Goal: Information Seeking & Learning: Compare options

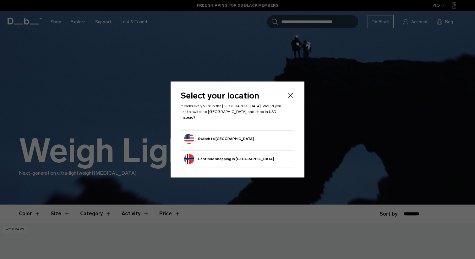
click at [216, 136] on button "Switch to United States" at bounding box center [219, 139] width 70 height 10
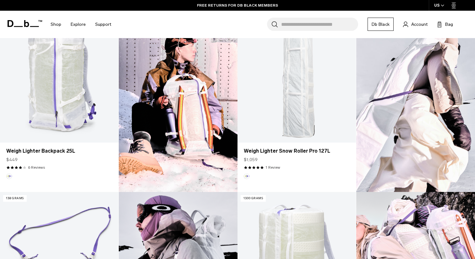
scroll to position [132, 0]
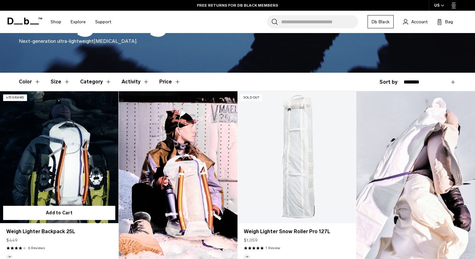
click at [72, 143] on link "Weigh Lighter Backpack 25L" at bounding box center [59, 157] width 119 height 132
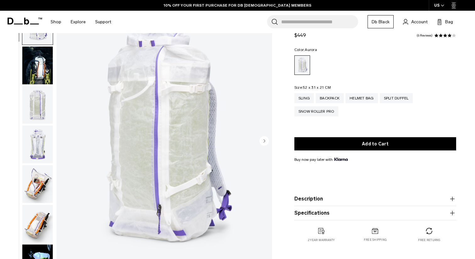
scroll to position [36, 0]
click at [268, 139] on circle "Next slide" at bounding box center [264, 140] width 9 height 9
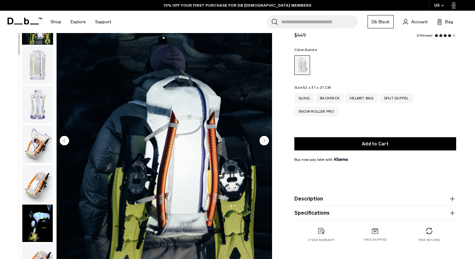
click at [268, 139] on circle "Next slide" at bounding box center [264, 140] width 9 height 9
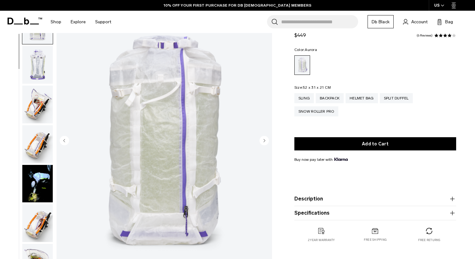
click at [268, 139] on circle "Next slide" at bounding box center [264, 140] width 9 height 9
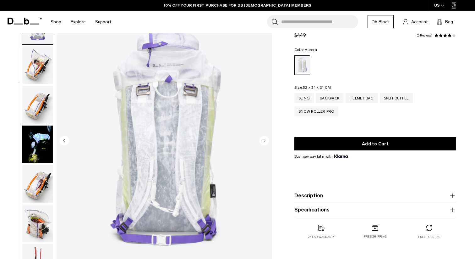
click at [268, 139] on circle "Next slide" at bounding box center [264, 140] width 9 height 9
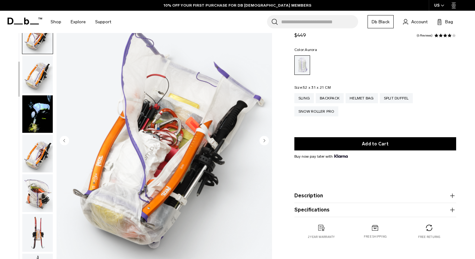
scroll to position [158, 0]
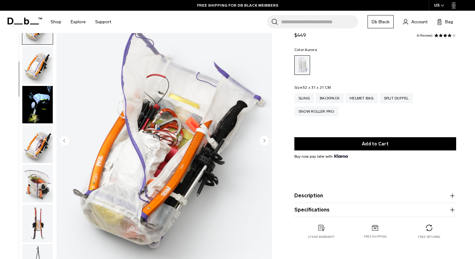
click at [268, 139] on circle "Next slide" at bounding box center [264, 140] width 9 height 9
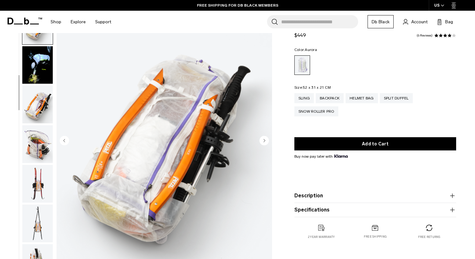
scroll to position [0, 0]
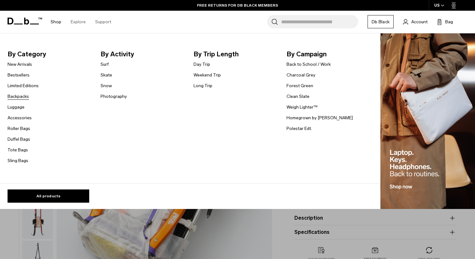
click at [17, 96] on link "Backpacks" at bounding box center [18, 96] width 21 height 7
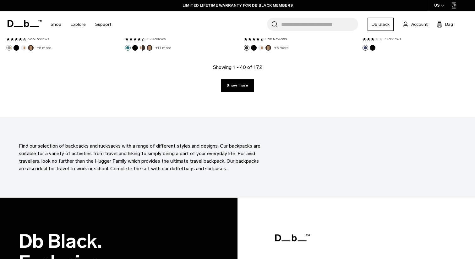
scroll to position [1905, 0]
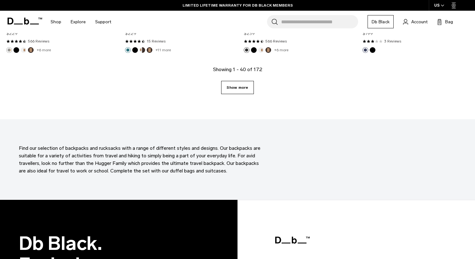
click at [238, 91] on link "Show more" at bounding box center [237, 87] width 32 height 13
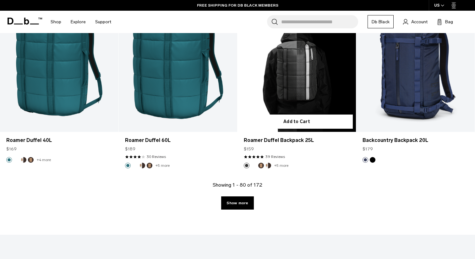
scroll to position [3626, 0]
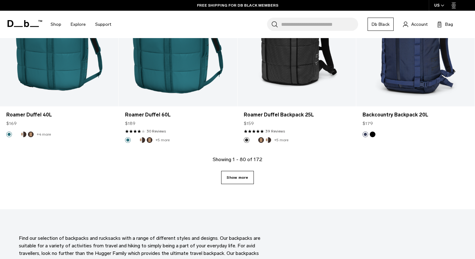
click at [242, 174] on link "Show more" at bounding box center [237, 177] width 32 height 13
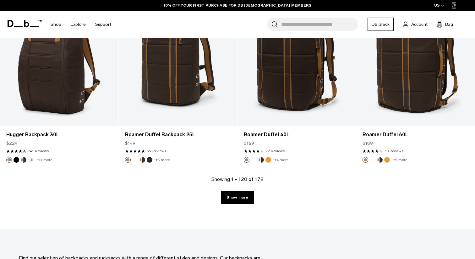
scroll to position [5478, 0]
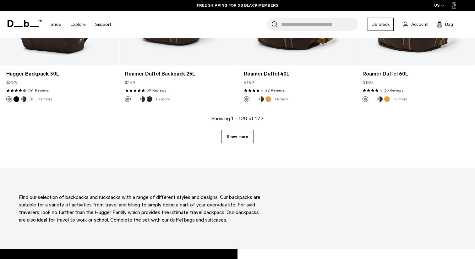
click at [246, 133] on link "Show more" at bounding box center [237, 136] width 32 height 13
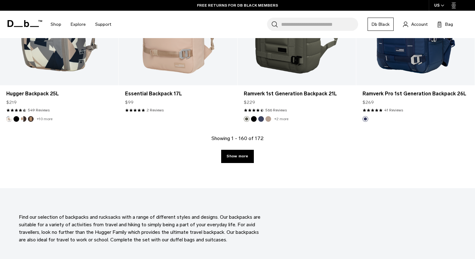
scroll to position [7275, 0]
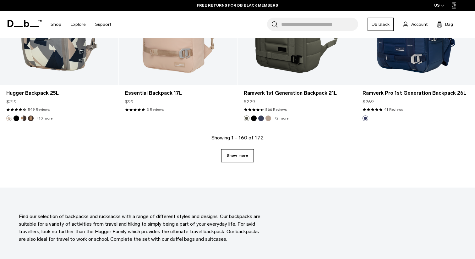
click at [246, 149] on link "Show more" at bounding box center [237, 155] width 32 height 13
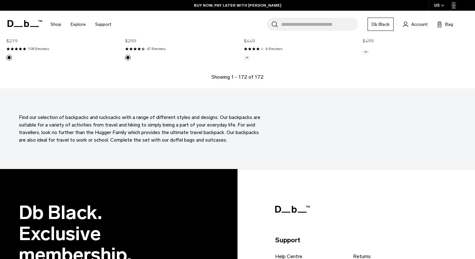
scroll to position [7881, 0]
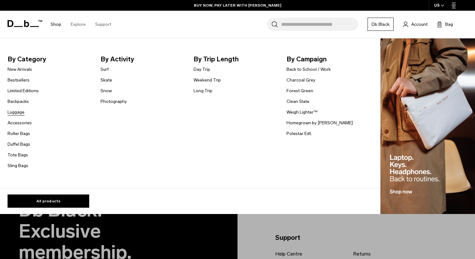
click at [19, 111] on link "Luggage" at bounding box center [16, 112] width 17 height 7
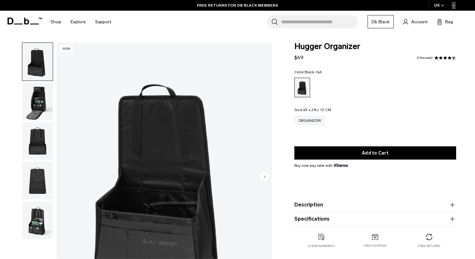
click at [37, 92] on img "button" at bounding box center [37, 101] width 30 height 38
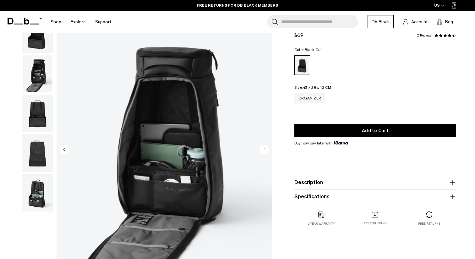
scroll to position [28, 0]
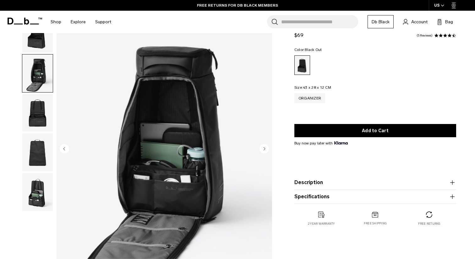
click at [36, 43] on img "button" at bounding box center [37, 34] width 30 height 38
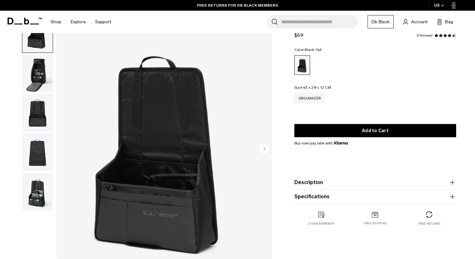
click at [41, 57] on img "button" at bounding box center [37, 73] width 30 height 38
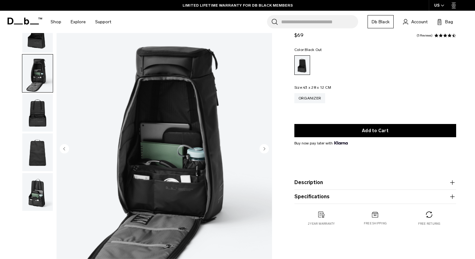
click at [40, 108] on img "button" at bounding box center [37, 113] width 30 height 38
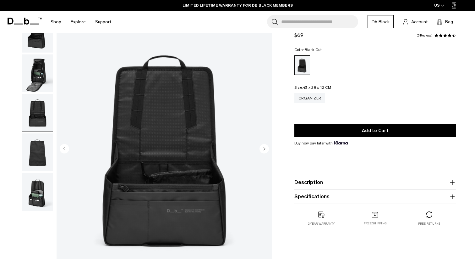
click at [42, 70] on img "button" at bounding box center [37, 73] width 30 height 38
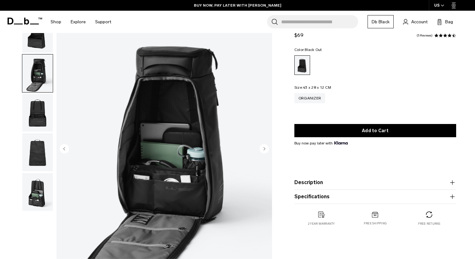
click at [41, 109] on img "button" at bounding box center [37, 113] width 30 height 38
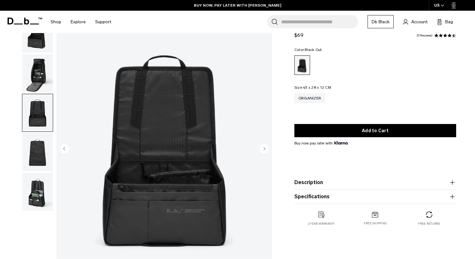
click at [44, 147] on img "button" at bounding box center [37, 152] width 30 height 38
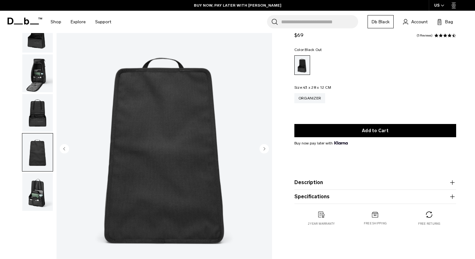
click at [34, 188] on img "button" at bounding box center [37, 192] width 30 height 38
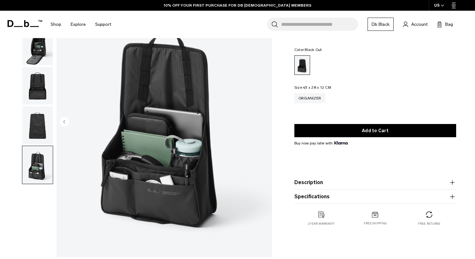
scroll to position [57, 0]
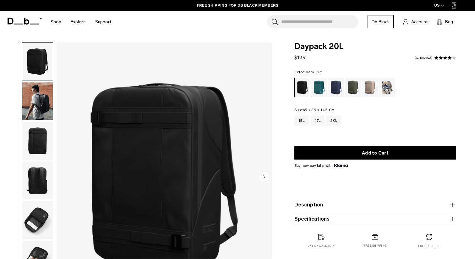
scroll to position [23, 0]
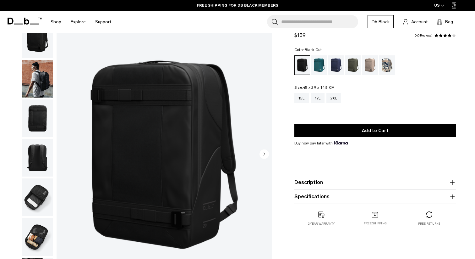
click at [265, 152] on circle "Next slide" at bounding box center [264, 153] width 9 height 9
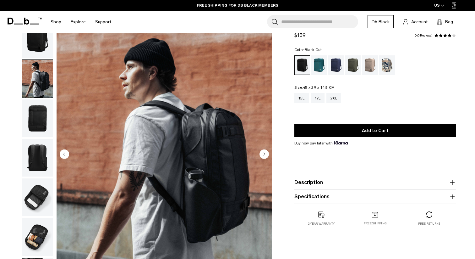
scroll to position [6, 0]
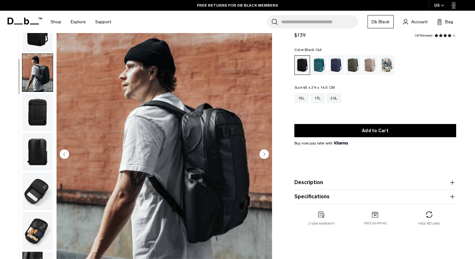
click at [265, 152] on circle "Next slide" at bounding box center [264, 153] width 9 height 9
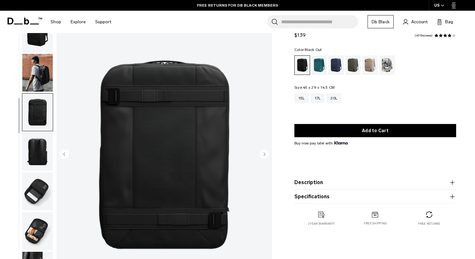
click at [265, 152] on circle "Next slide" at bounding box center [264, 153] width 9 height 9
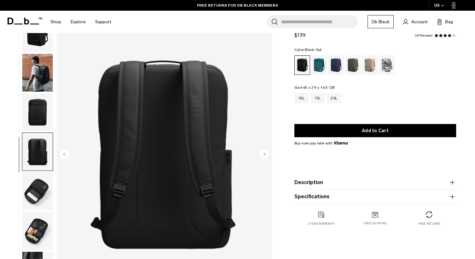
click at [265, 152] on circle "Next slide" at bounding box center [264, 153] width 9 height 9
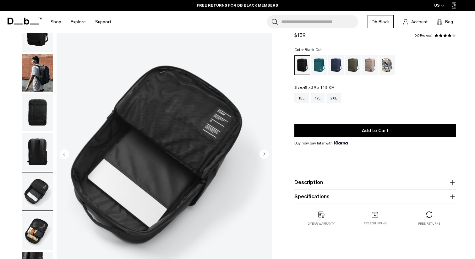
click at [265, 152] on circle "Next slide" at bounding box center [264, 153] width 9 height 9
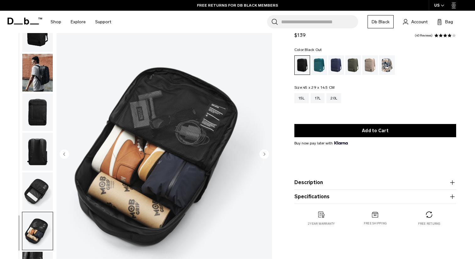
click at [265, 152] on circle "Next slide" at bounding box center [264, 153] width 9 height 9
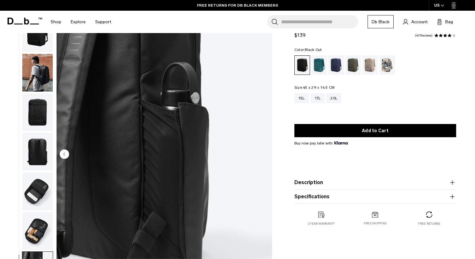
click at [265, 152] on img "7 / 7" at bounding box center [165, 154] width 216 height 269
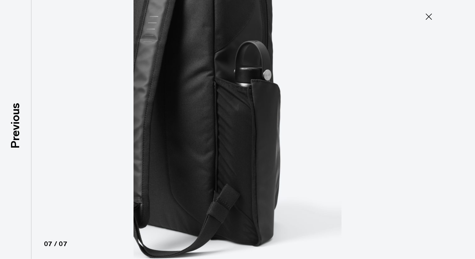
click at [431, 14] on icon at bounding box center [429, 17] width 6 height 6
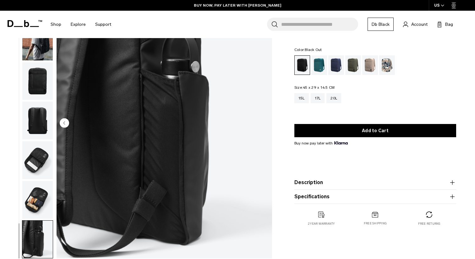
scroll to position [18, 0]
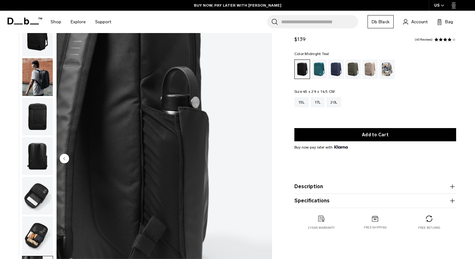
click at [316, 71] on div "Midnight Teal" at bounding box center [320, 68] width 16 height 19
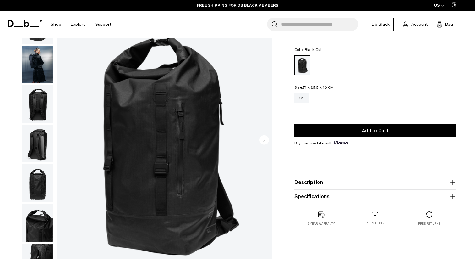
scroll to position [39, 0]
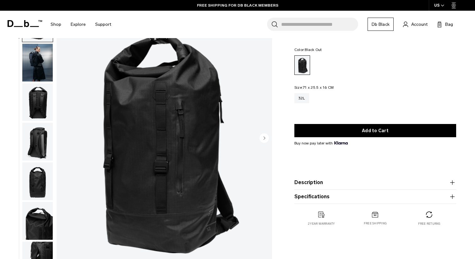
click at [265, 137] on icon "Next slide" at bounding box center [265, 137] width 2 height 3
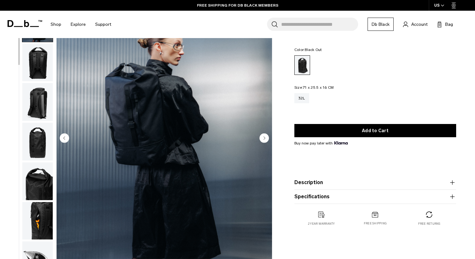
click at [265, 137] on icon "Next slide" at bounding box center [265, 137] width 2 height 3
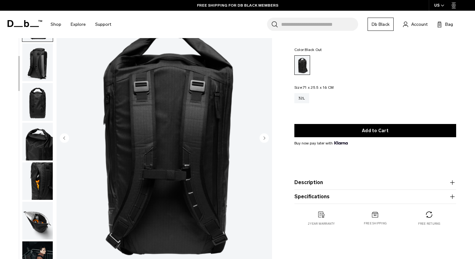
click at [265, 137] on icon "Next slide" at bounding box center [265, 137] width 2 height 3
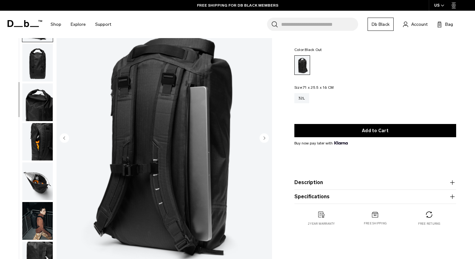
click at [265, 137] on circle "Next slide" at bounding box center [264, 137] width 9 height 9
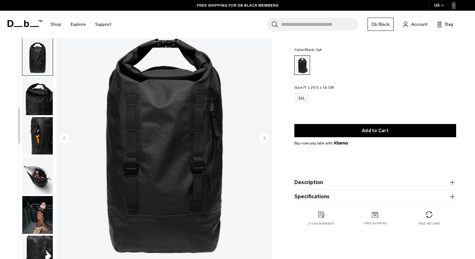
scroll to position [125, 0]
click at [265, 137] on circle "Next slide" at bounding box center [264, 137] width 9 height 9
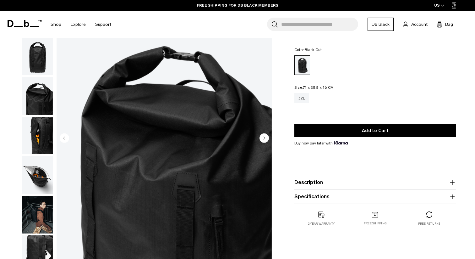
click at [265, 137] on circle "Next slide" at bounding box center [264, 137] width 9 height 9
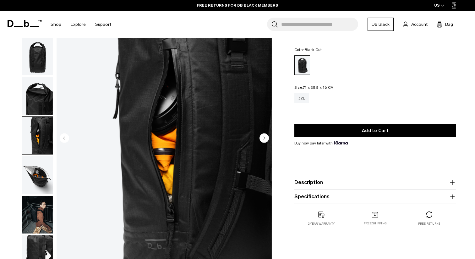
click at [265, 137] on circle "Next slide" at bounding box center [264, 137] width 9 height 9
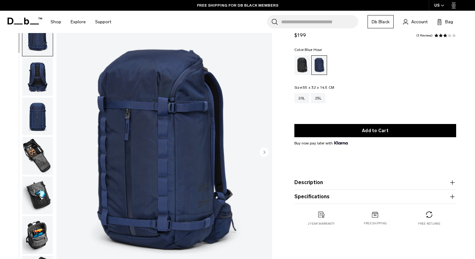
scroll to position [25, 0]
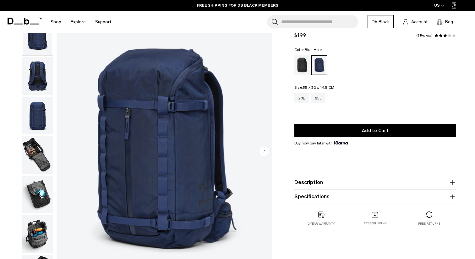
click at [266, 152] on circle "Next slide" at bounding box center [264, 150] width 9 height 9
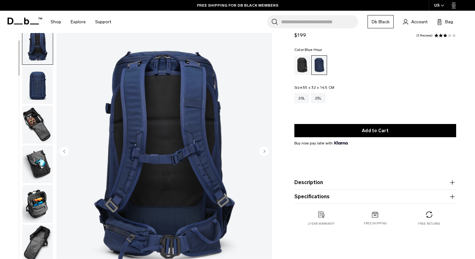
scroll to position [40, 0]
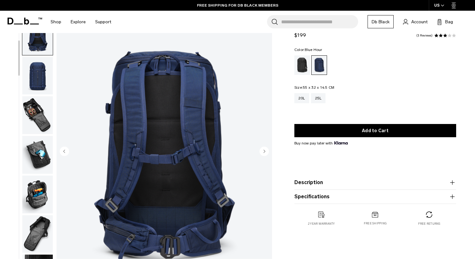
click at [266, 152] on circle "Next slide" at bounding box center [264, 150] width 9 height 9
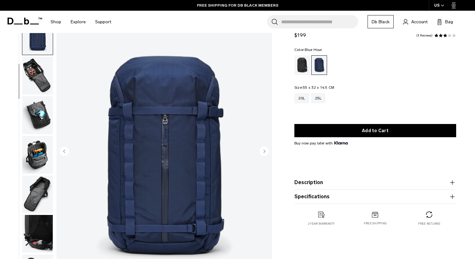
click at [266, 152] on circle "Next slide" at bounding box center [264, 150] width 9 height 9
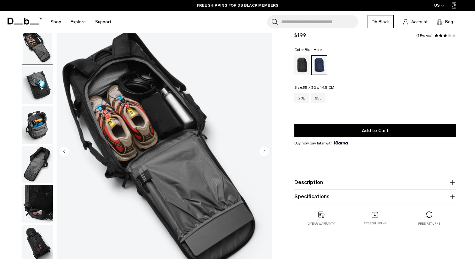
scroll to position [119, 0]
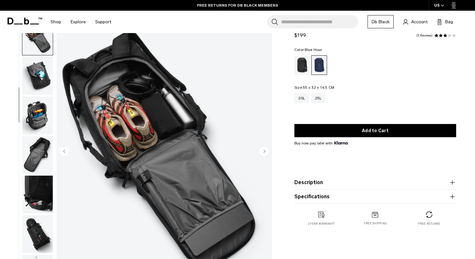
click at [266, 152] on circle "Next slide" at bounding box center [264, 150] width 9 height 9
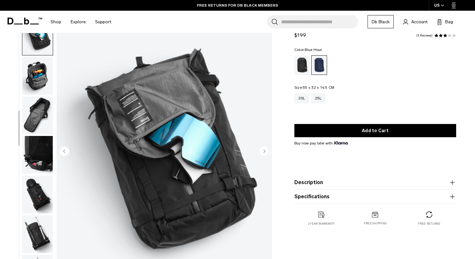
click at [266, 152] on circle "Next slide" at bounding box center [264, 150] width 9 height 9
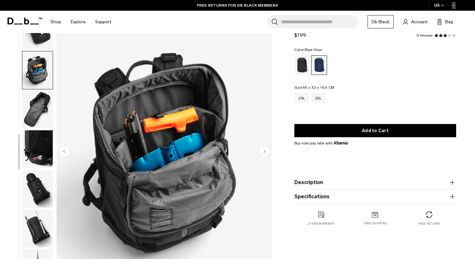
scroll to position [164, 0]
click at [266, 152] on circle "Next slide" at bounding box center [264, 150] width 9 height 9
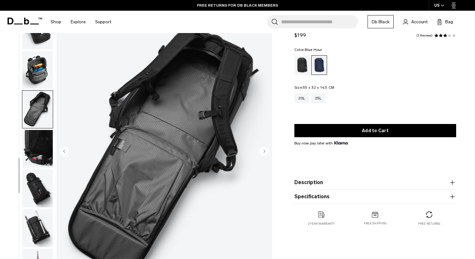
click at [266, 152] on circle "Next slide" at bounding box center [264, 150] width 9 height 9
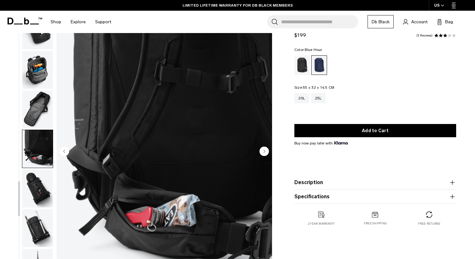
click at [266, 152] on circle "Next slide" at bounding box center [264, 150] width 9 height 9
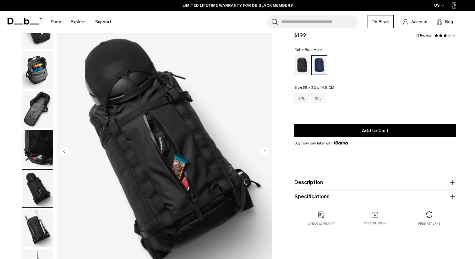
click at [266, 152] on circle "Next slide" at bounding box center [264, 150] width 9 height 9
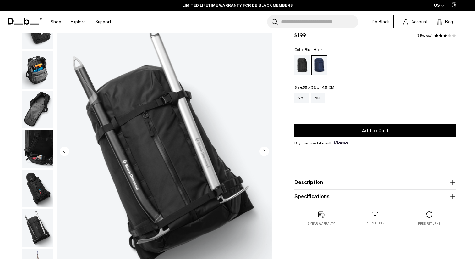
click at [266, 152] on circle "Next slide" at bounding box center [264, 150] width 9 height 9
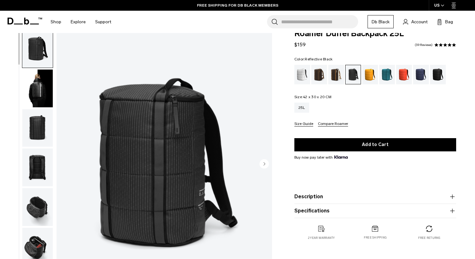
scroll to position [19, 0]
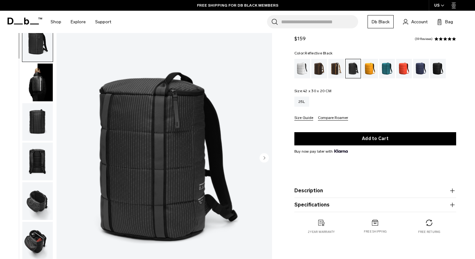
click at [263, 154] on circle "Next slide" at bounding box center [264, 157] width 9 height 9
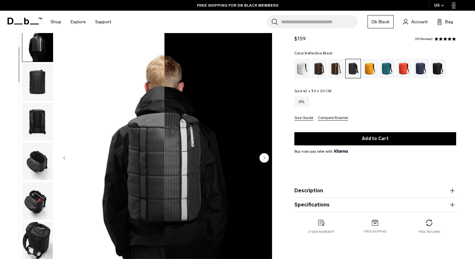
click at [263, 154] on circle "Next slide" at bounding box center [264, 157] width 9 height 9
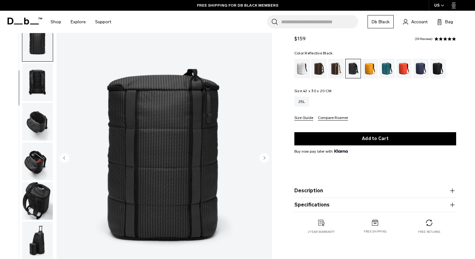
click at [263, 154] on circle "Next slide" at bounding box center [264, 157] width 9 height 9
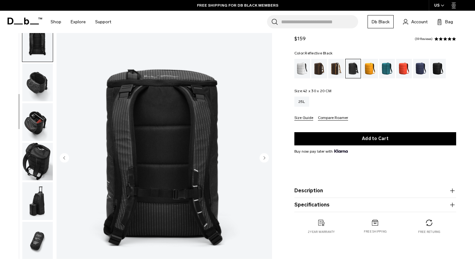
click at [263, 154] on circle "Next slide" at bounding box center [264, 157] width 9 height 9
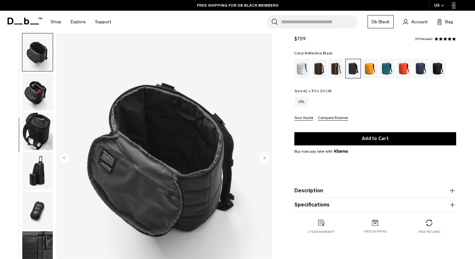
scroll to position [158, 0]
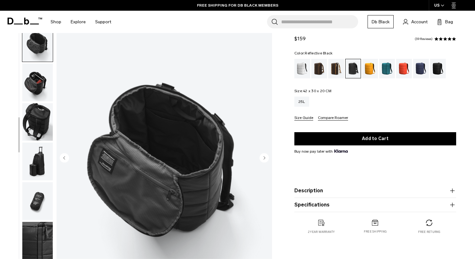
click at [263, 154] on circle "Next slide" at bounding box center [264, 157] width 9 height 9
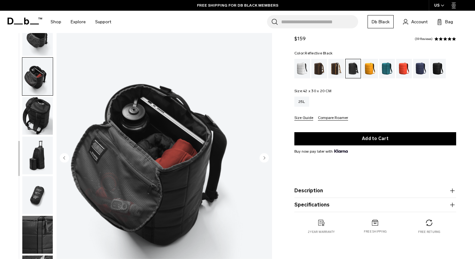
scroll to position [164, 0]
click at [263, 154] on circle "Next slide" at bounding box center [264, 157] width 9 height 9
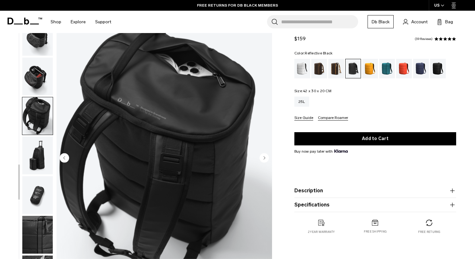
click at [263, 156] on circle "Next slide" at bounding box center [264, 157] width 9 height 9
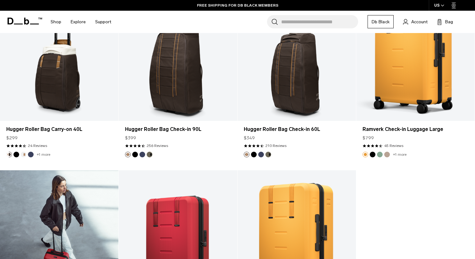
scroll to position [1901, 0]
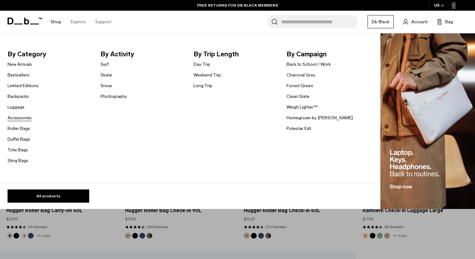
click at [20, 121] on link "Accessories" at bounding box center [20, 117] width 24 height 7
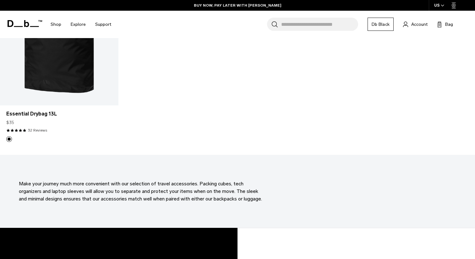
scroll to position [2007, 0]
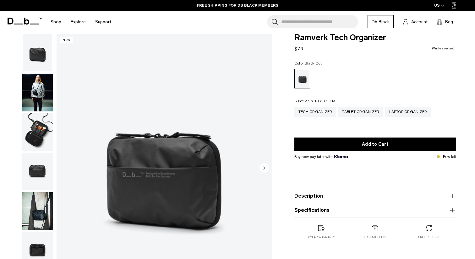
scroll to position [14, 0]
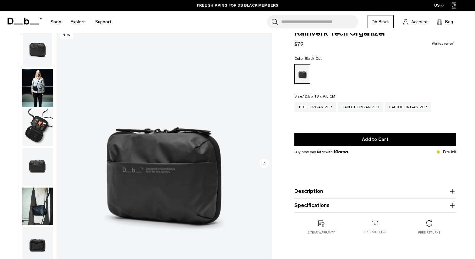
click at [264, 163] on icon "Next slide" at bounding box center [265, 163] width 2 height 3
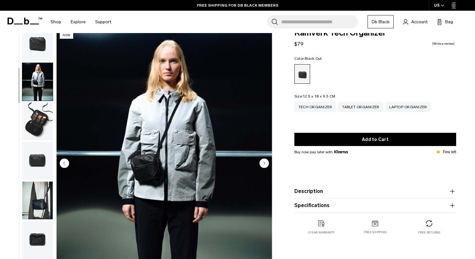
scroll to position [6, 0]
click at [264, 163] on icon "Next slide" at bounding box center [265, 163] width 2 height 3
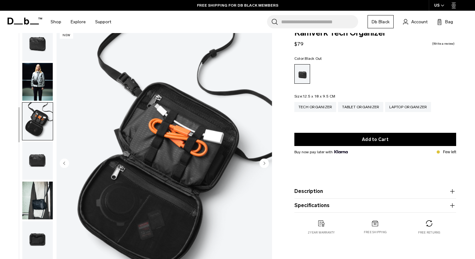
click at [264, 163] on icon "Next slide" at bounding box center [265, 163] width 2 height 3
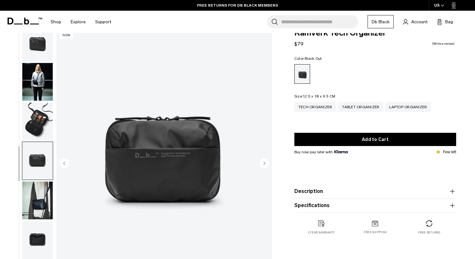
click at [264, 163] on icon "Next slide" at bounding box center [265, 163] width 2 height 3
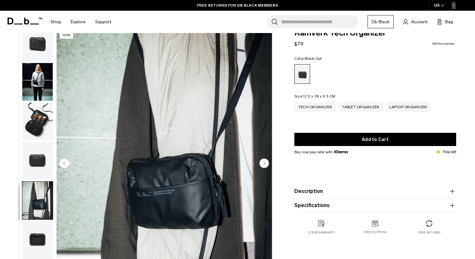
click at [264, 163] on icon "Next slide" at bounding box center [265, 163] width 2 height 3
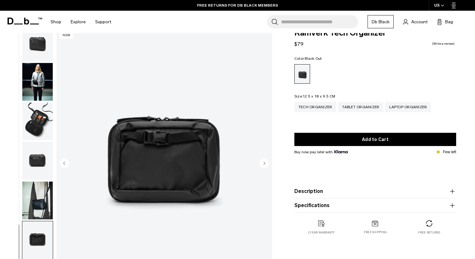
click at [264, 163] on icon "Next slide" at bounding box center [265, 163] width 2 height 3
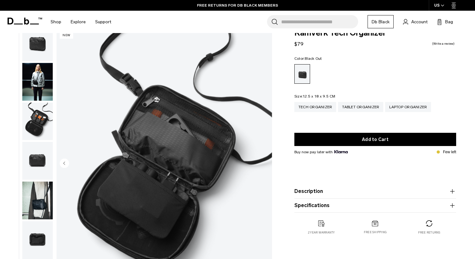
click at [65, 163] on circle "Previous slide" at bounding box center [64, 162] width 9 height 9
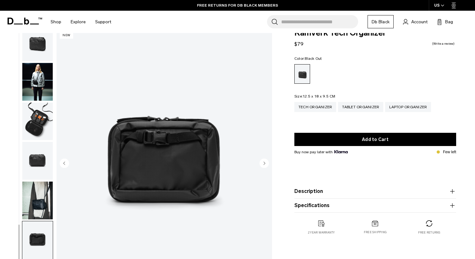
click at [266, 160] on circle "Next slide" at bounding box center [264, 162] width 9 height 9
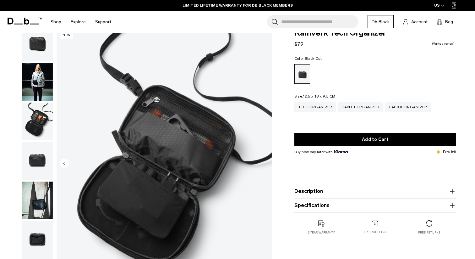
click at [266, 160] on img "7 / 7" at bounding box center [165, 163] width 216 height 269
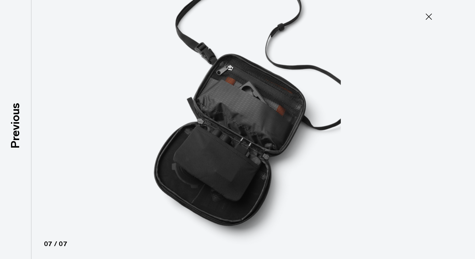
click at [421, 8] on div at bounding box center [237, 129] width 475 height 259
click at [428, 11] on button "Close" at bounding box center [429, 16] width 21 height 13
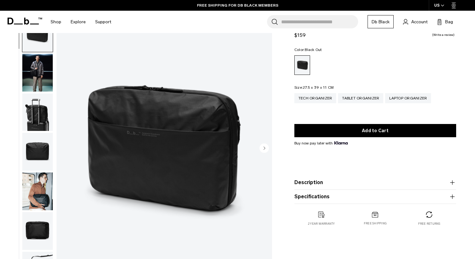
scroll to position [29, 0]
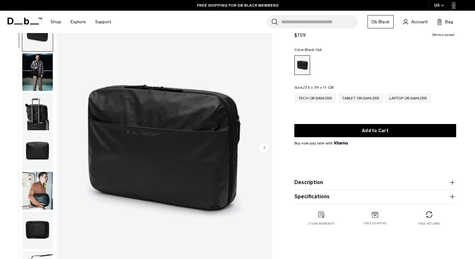
click at [262, 144] on circle "Next slide" at bounding box center [264, 146] width 9 height 9
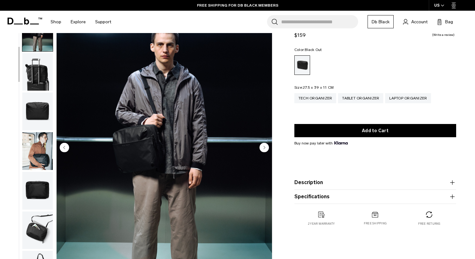
click at [262, 144] on circle "Next slide" at bounding box center [264, 146] width 9 height 9
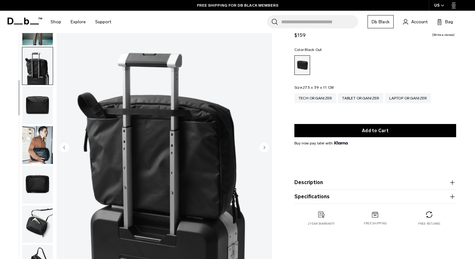
click at [262, 144] on circle "Next slide" at bounding box center [264, 146] width 9 height 9
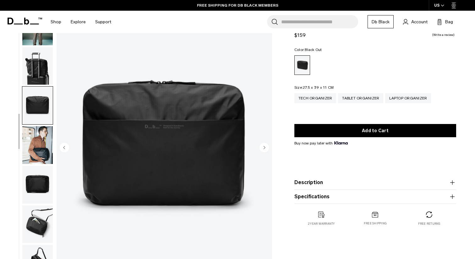
click at [262, 144] on circle "Next slide" at bounding box center [264, 146] width 9 height 9
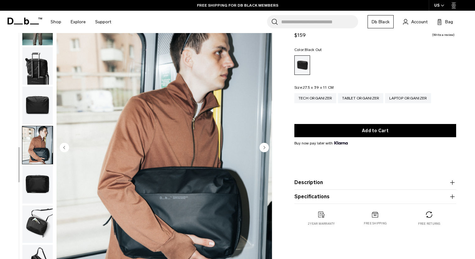
click at [262, 144] on circle "Next slide" at bounding box center [264, 146] width 9 height 9
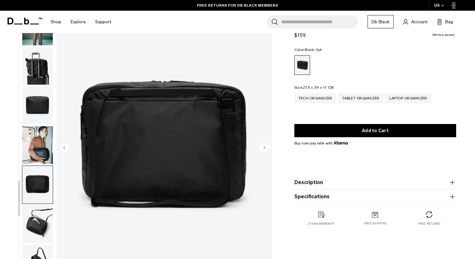
click at [262, 144] on circle "Next slide" at bounding box center [264, 146] width 9 height 9
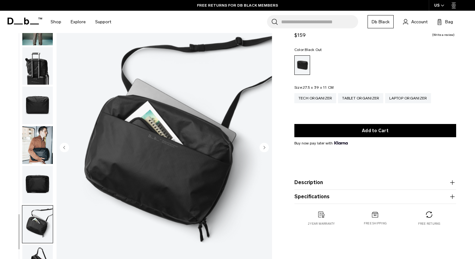
click at [262, 144] on circle "Next slide" at bounding box center [264, 146] width 9 height 9
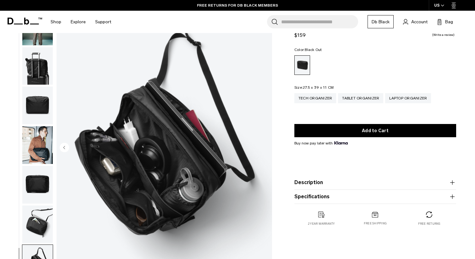
click at [262, 144] on img "8 / 8" at bounding box center [165, 147] width 216 height 269
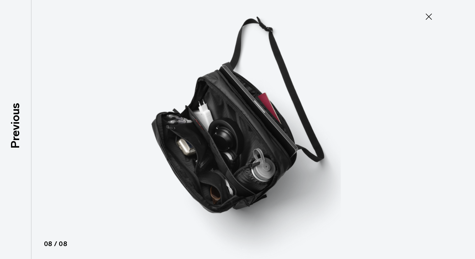
click at [425, 14] on icon at bounding box center [429, 17] width 10 height 10
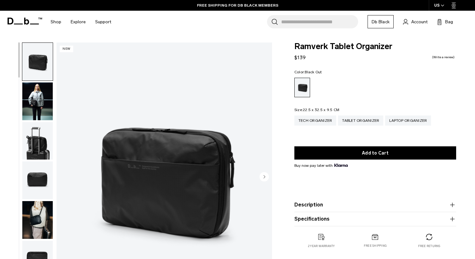
click at [269, 174] on img "1 / 8" at bounding box center [165, 176] width 216 height 269
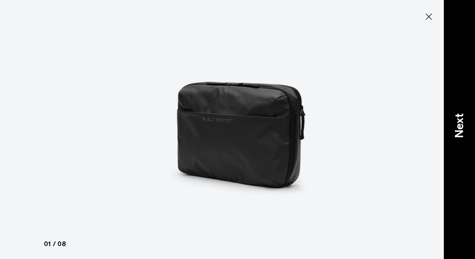
click at [462, 124] on p "Next" at bounding box center [459, 125] width 17 height 25
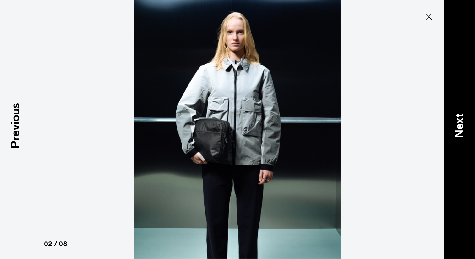
click at [462, 124] on p "Next" at bounding box center [459, 125] width 17 height 25
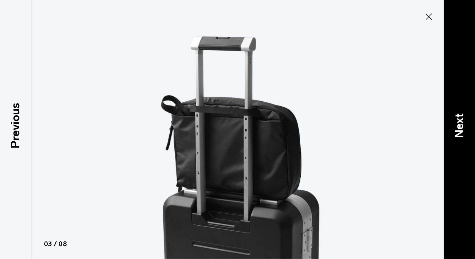
click at [462, 124] on p "Next" at bounding box center [459, 125] width 17 height 25
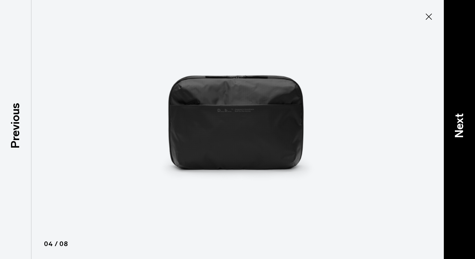
click at [462, 124] on p "Next" at bounding box center [459, 125] width 17 height 25
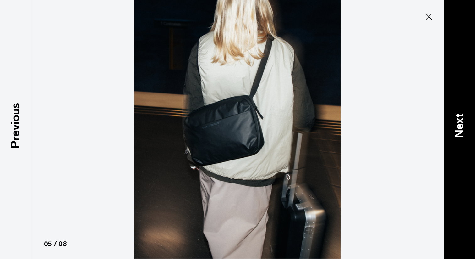
click at [462, 124] on p "Next" at bounding box center [459, 125] width 17 height 25
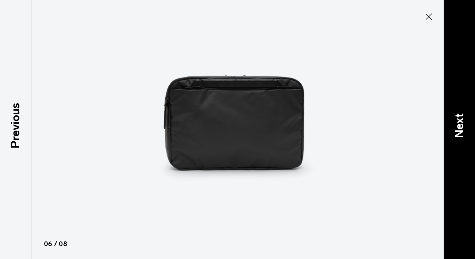
click at [462, 124] on p "Next" at bounding box center [459, 125] width 17 height 25
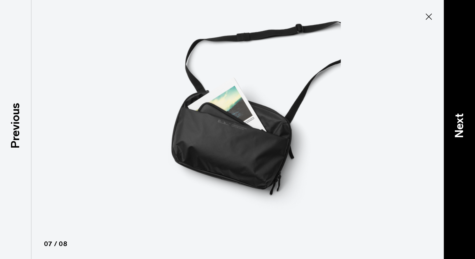
click at [462, 124] on p "Next" at bounding box center [459, 125] width 17 height 25
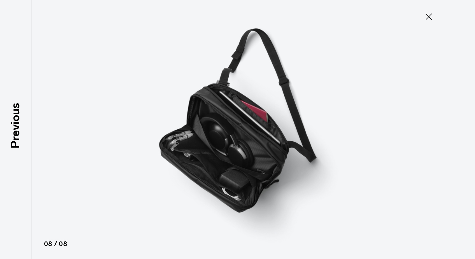
click at [462, 124] on div at bounding box center [237, 129] width 475 height 259
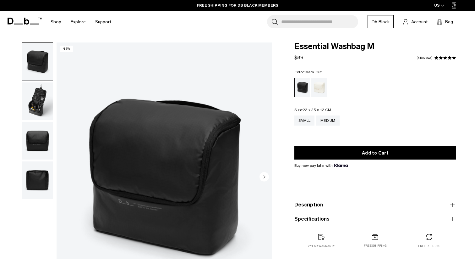
click at [262, 176] on circle "Next slide" at bounding box center [264, 176] width 9 height 9
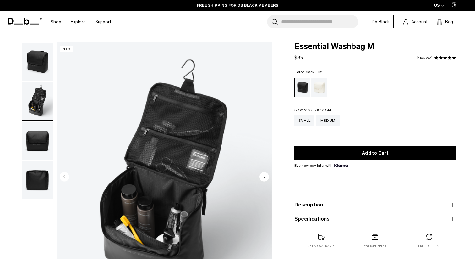
click at [262, 176] on circle "Next slide" at bounding box center [264, 176] width 9 height 9
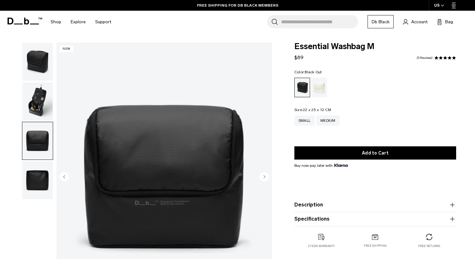
click at [262, 176] on circle "Next slide" at bounding box center [264, 176] width 9 height 9
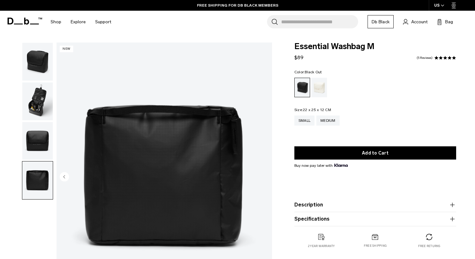
click at [262, 176] on img "4 / 4" at bounding box center [165, 176] width 216 height 269
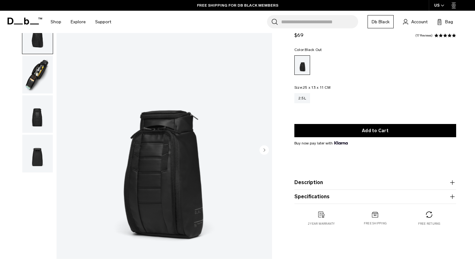
scroll to position [31, 0]
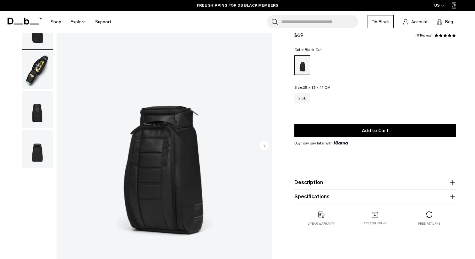
click at [264, 146] on circle "Next slide" at bounding box center [264, 145] width 9 height 9
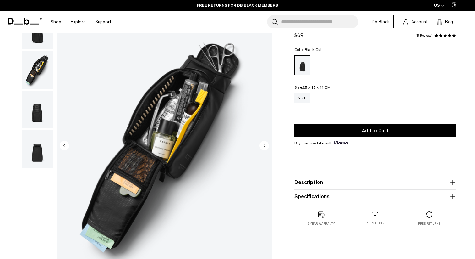
click at [264, 146] on circle "Next slide" at bounding box center [264, 145] width 9 height 9
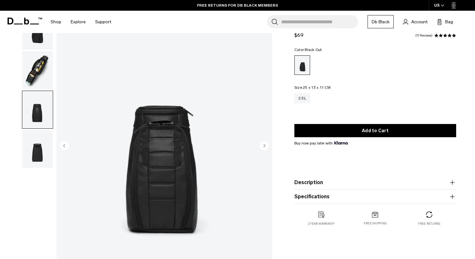
click at [264, 146] on circle "Next slide" at bounding box center [264, 145] width 9 height 9
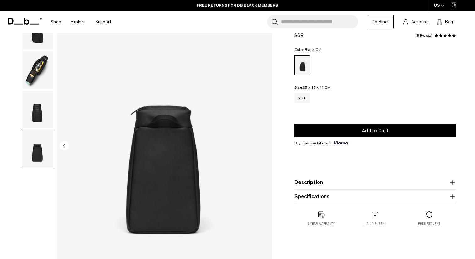
click at [264, 146] on img "4 / 4" at bounding box center [165, 145] width 216 height 269
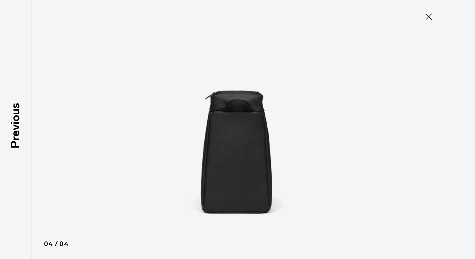
click at [434, 20] on icon at bounding box center [429, 17] width 10 height 10
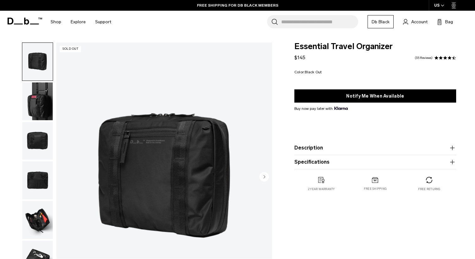
click at [263, 177] on circle "Next slide" at bounding box center [264, 176] width 9 height 9
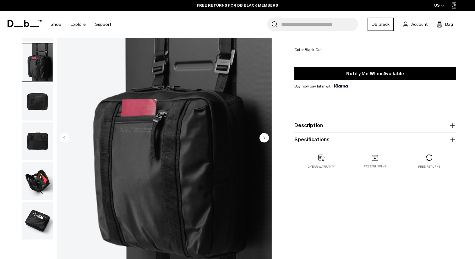
scroll to position [37, 0]
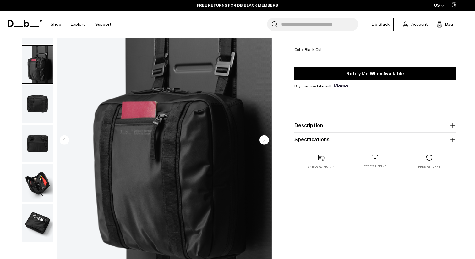
click at [265, 138] on circle "Next slide" at bounding box center [264, 139] width 9 height 9
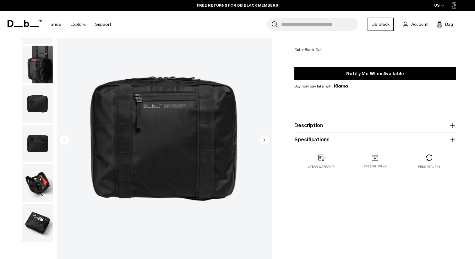
click at [265, 138] on circle "Next slide" at bounding box center [264, 139] width 9 height 9
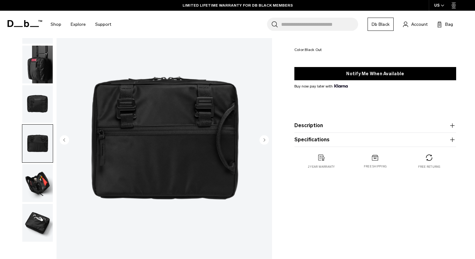
click at [265, 138] on circle "Next slide" at bounding box center [264, 139] width 9 height 9
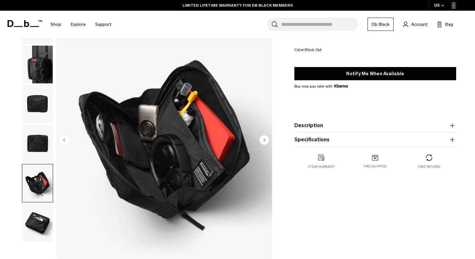
click at [265, 138] on circle "Next slide" at bounding box center [264, 139] width 9 height 9
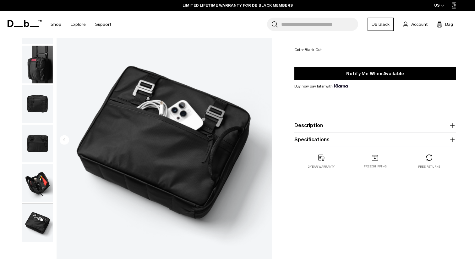
click at [265, 138] on img "6 / 6" at bounding box center [165, 140] width 216 height 269
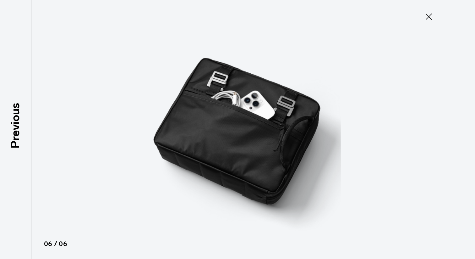
click at [425, 16] on icon at bounding box center [429, 17] width 10 height 10
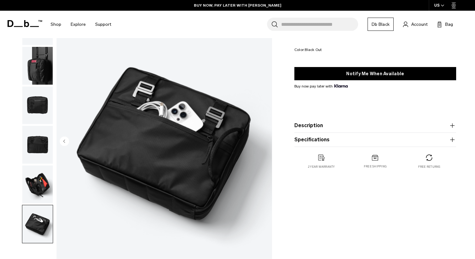
scroll to position [0, 0]
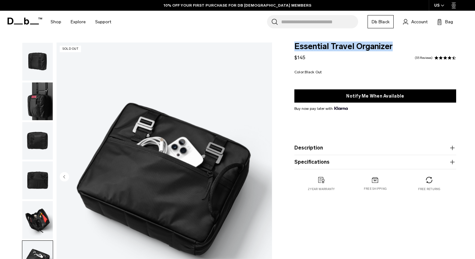
copy span "Essential Travel Organizer"
drag, startPoint x: 295, startPoint y: 47, endPoint x: 397, endPoint y: 46, distance: 102.8
click at [397, 46] on span "Essential Travel Organizer" at bounding box center [376, 46] width 162 height 8
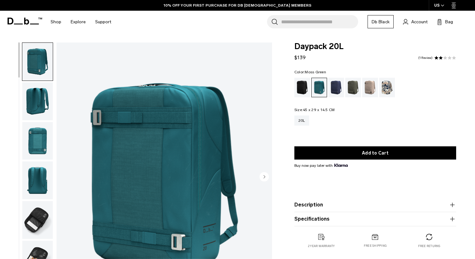
click at [359, 85] on div "Moss Green" at bounding box center [354, 87] width 16 height 19
